Goal: Task Accomplishment & Management: Manage account settings

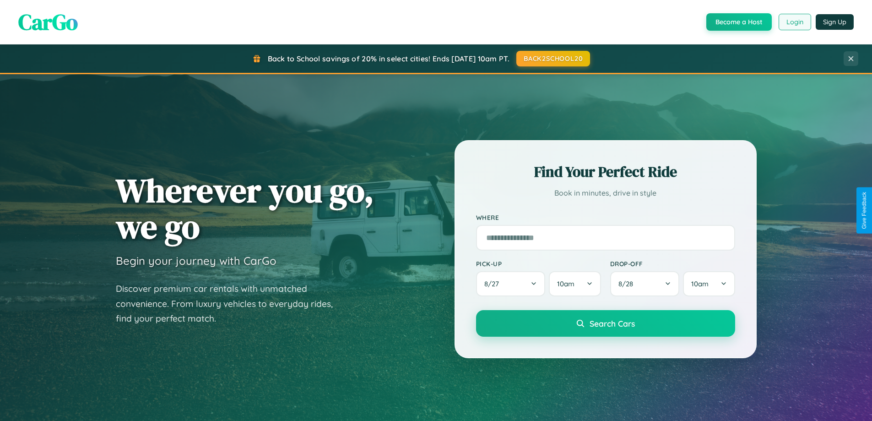
click at [794, 22] on button "Login" at bounding box center [794, 22] width 32 height 16
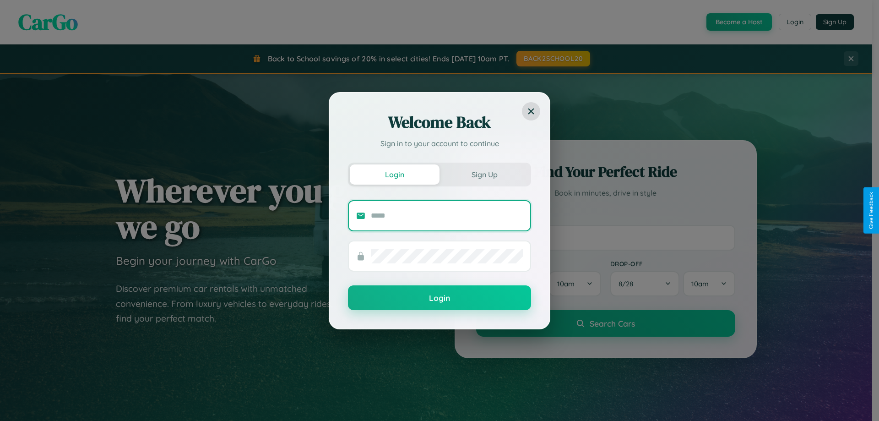
click at [447, 215] on input "text" at bounding box center [447, 215] width 152 height 15
type input "**********"
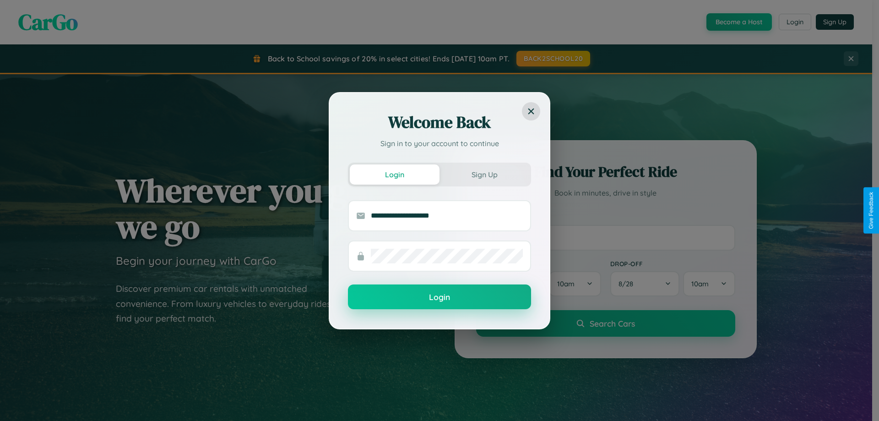
click at [439, 297] on button "Login" at bounding box center [439, 296] width 183 height 25
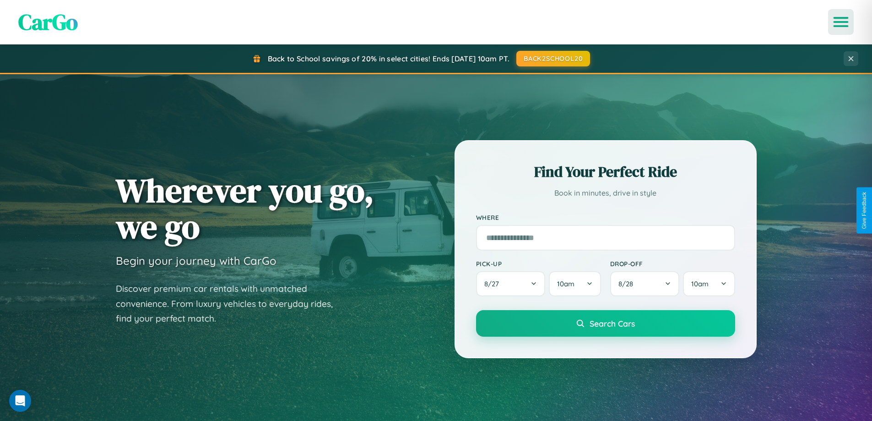
click at [841, 22] on icon "Open menu" at bounding box center [840, 22] width 13 height 8
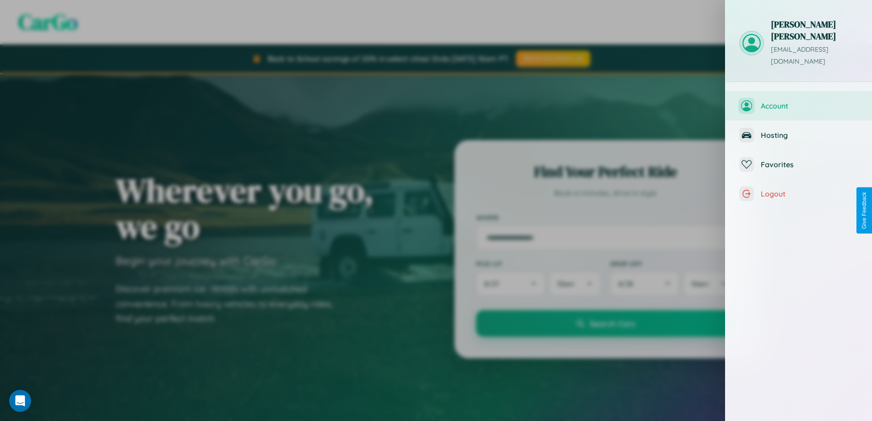
click at [799, 101] on span "Account" at bounding box center [809, 105] width 97 height 9
